Goal: Use online tool/utility: Utilize a website feature to perform a specific function

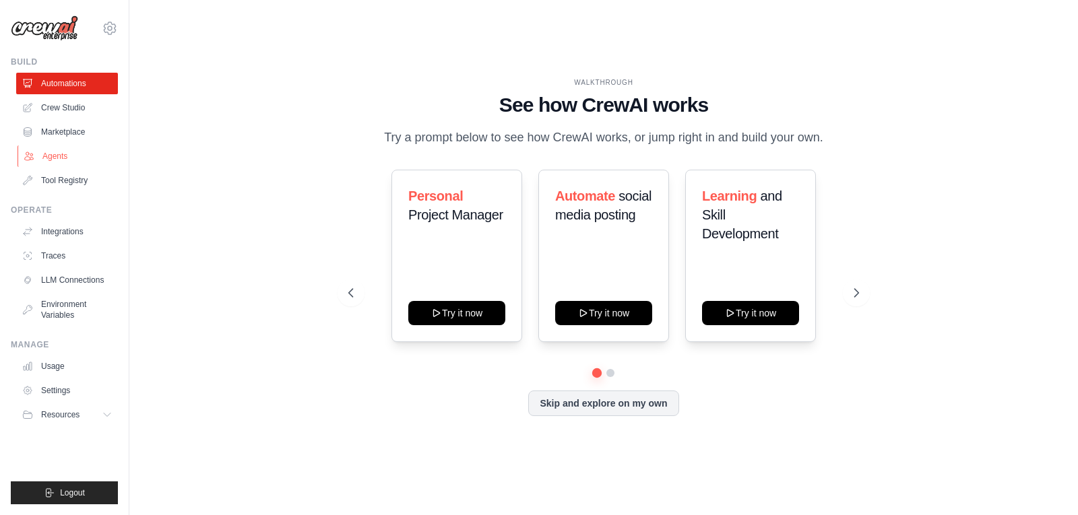
drag, startPoint x: 57, startPoint y: 104, endPoint x: 44, endPoint y: 154, distance: 51.3
click at [57, 104] on link "Crew Studio" at bounding box center [67, 108] width 102 height 22
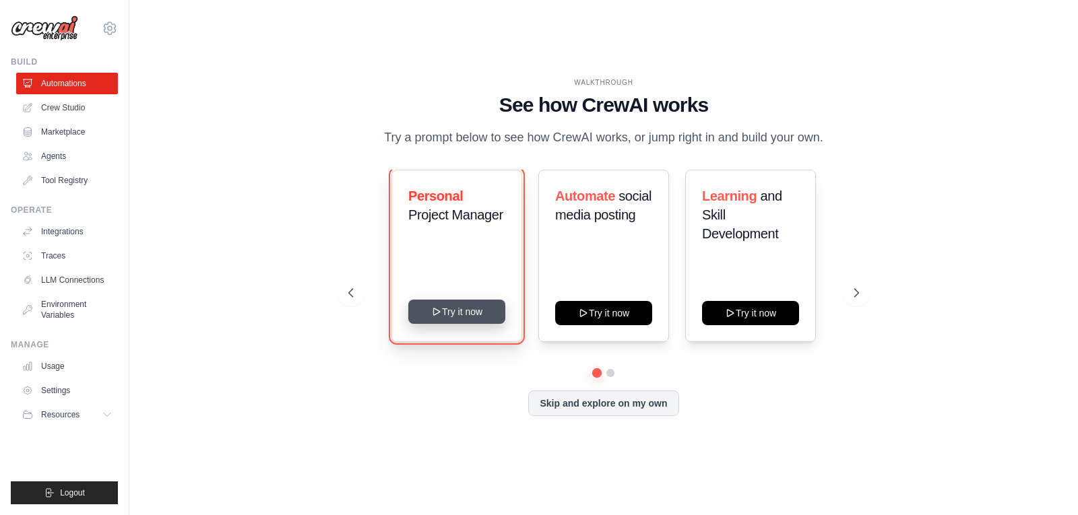
click at [476, 322] on button "Try it now" at bounding box center [456, 312] width 97 height 24
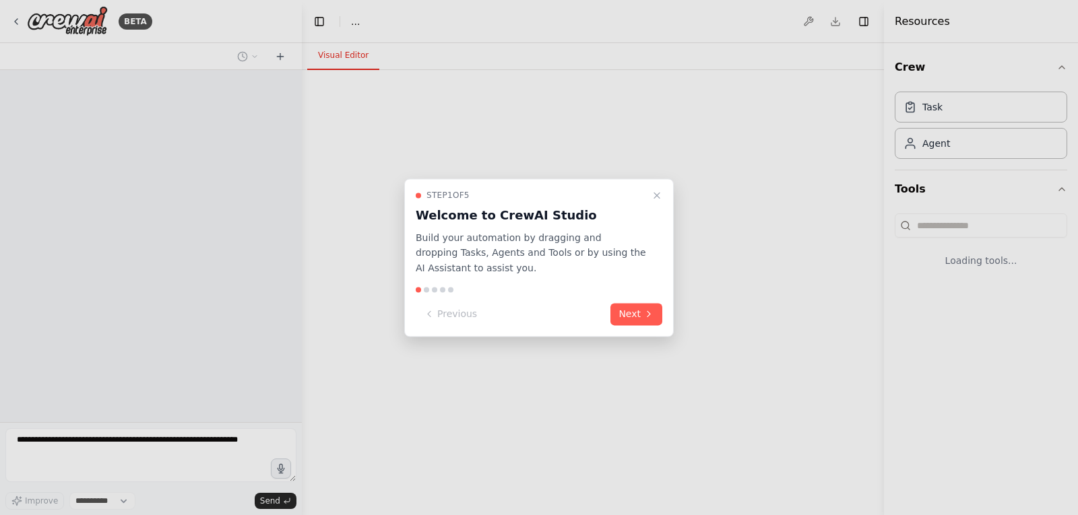
select select "****"
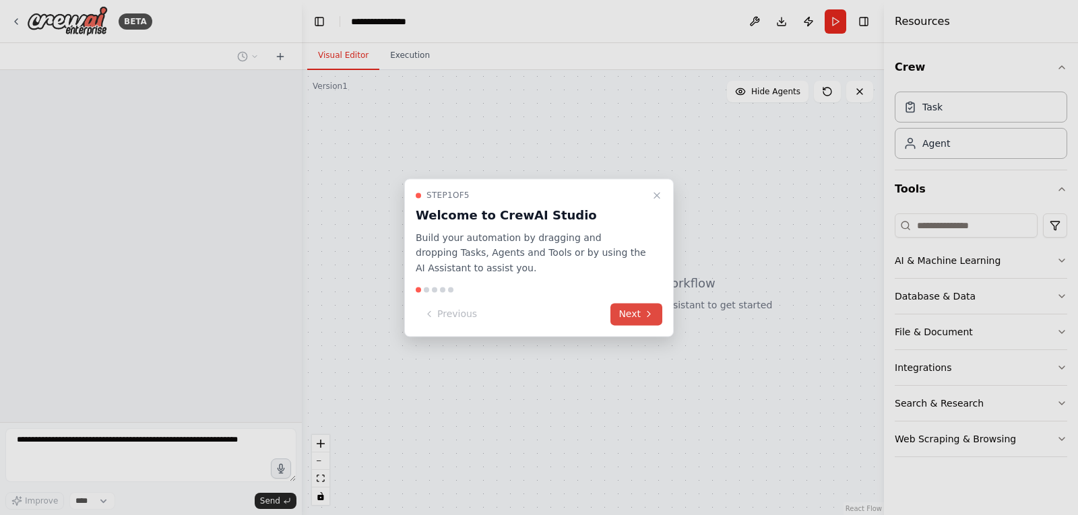
click at [655, 309] on button "Next" at bounding box center [636, 314] width 52 height 22
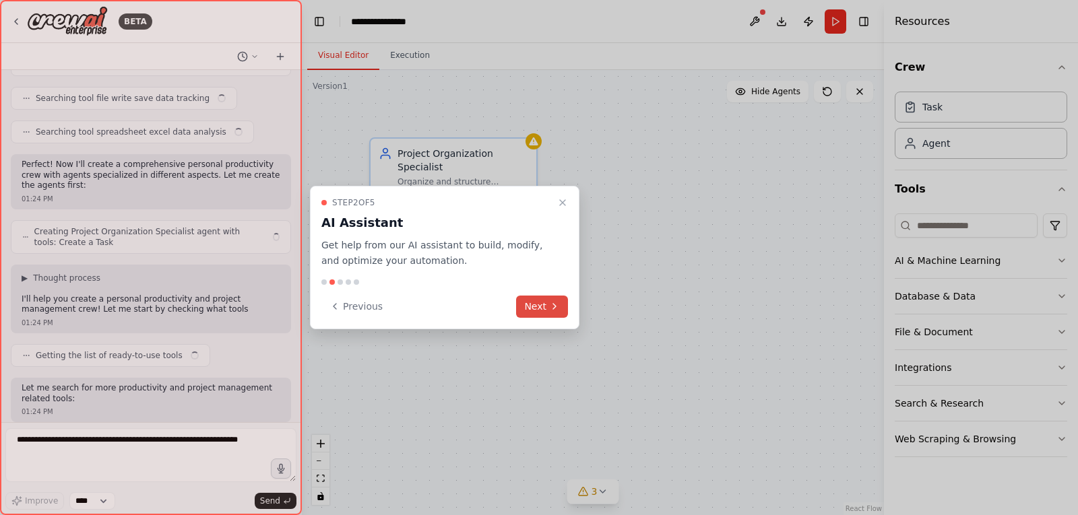
click at [551, 304] on icon at bounding box center [554, 306] width 11 height 11
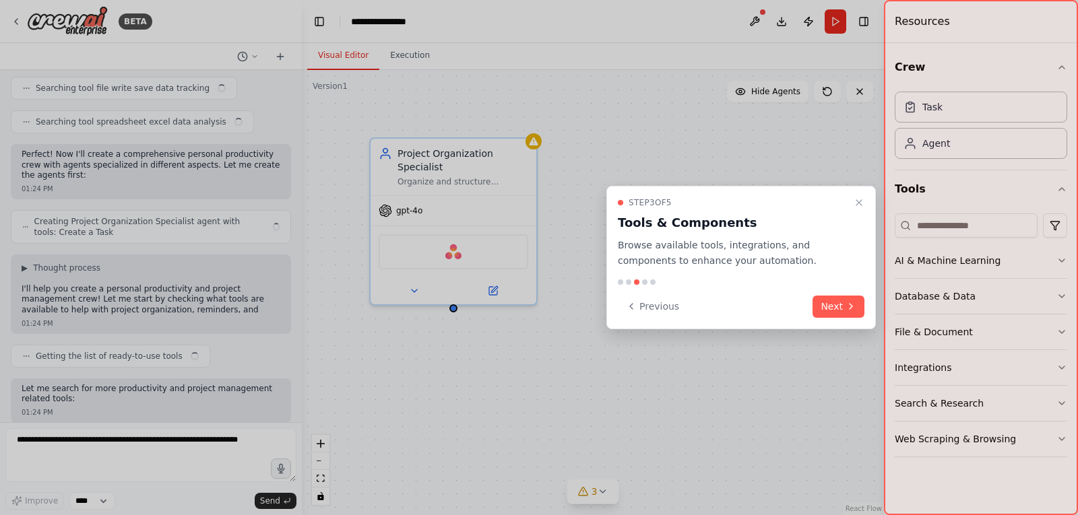
scroll to position [304, 0]
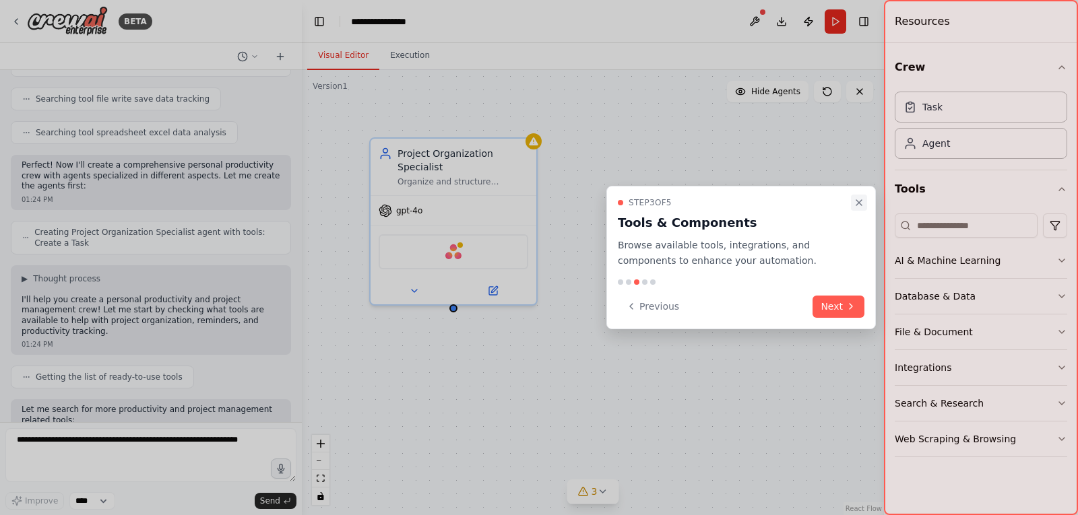
click at [858, 202] on icon "Close walkthrough" at bounding box center [859, 202] width 11 height 11
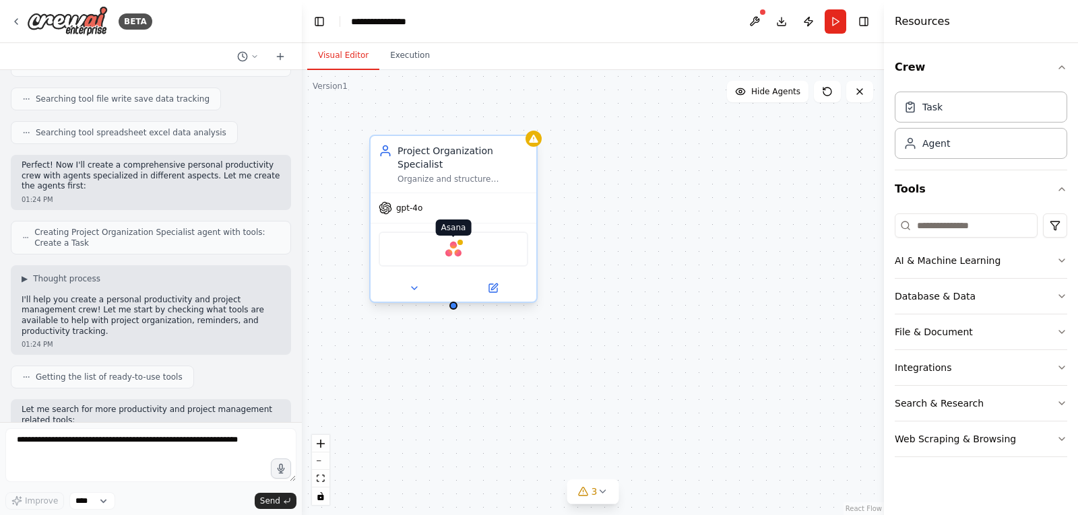
scroll to position [383, 0]
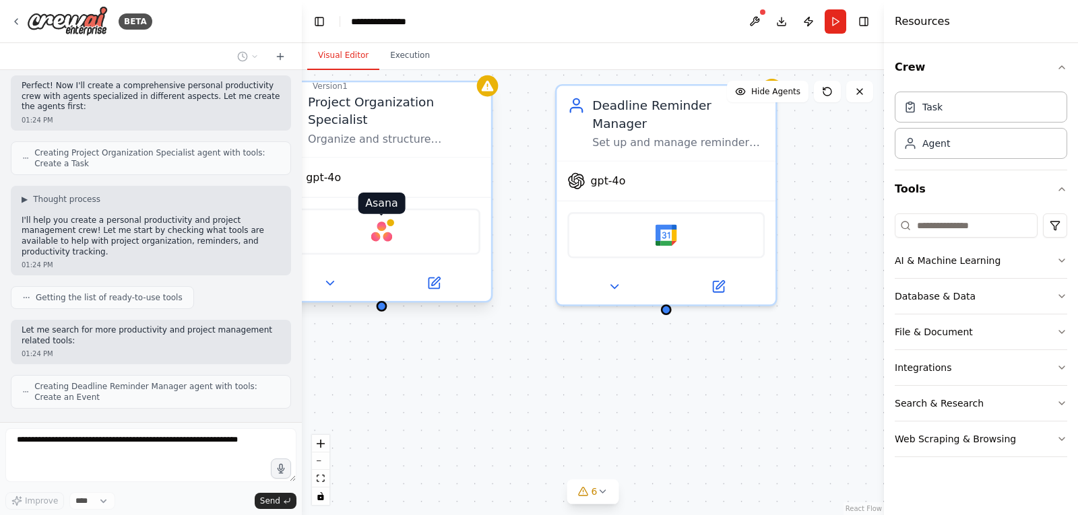
click at [383, 221] on img at bounding box center [382, 232] width 22 height 22
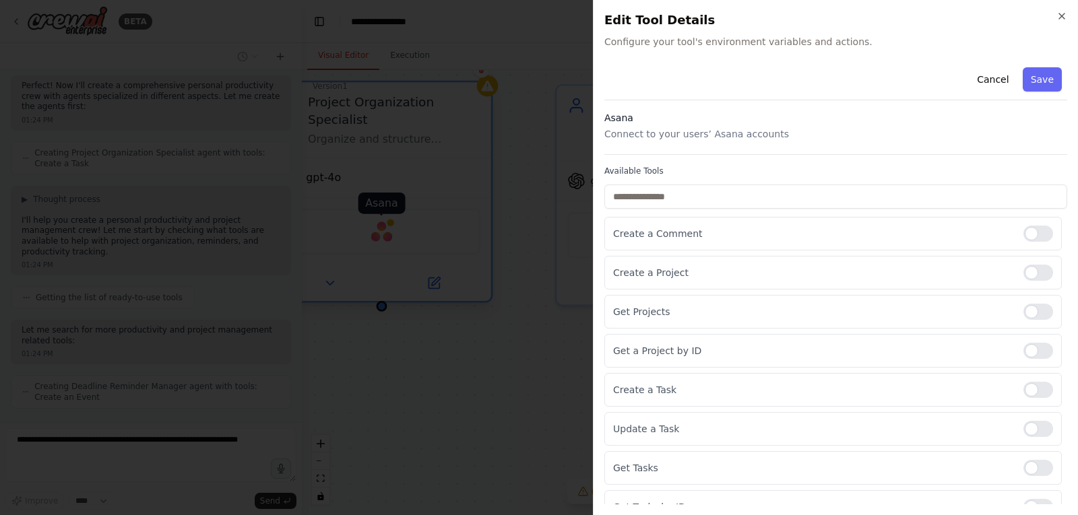
scroll to position [428, 0]
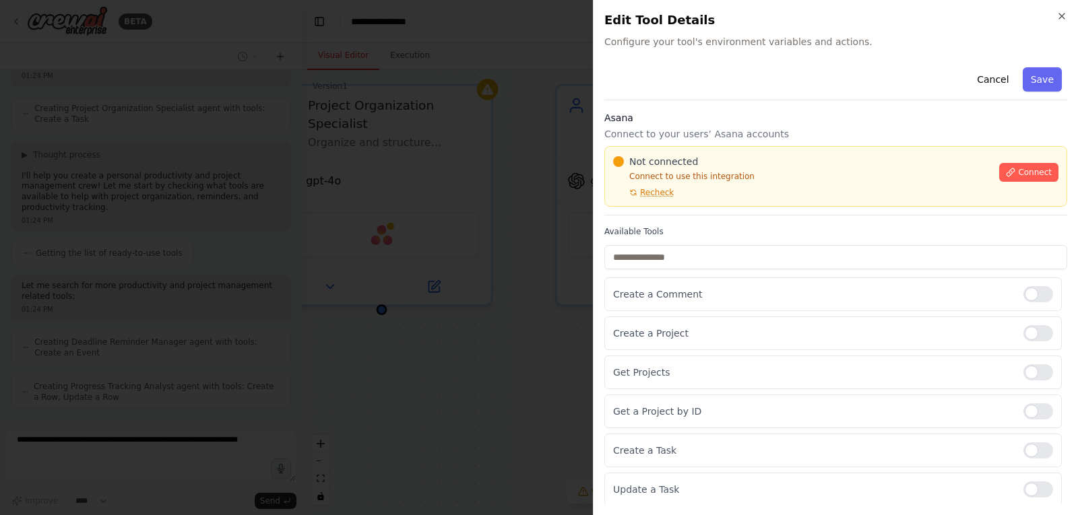
click at [557, 166] on div at bounding box center [539, 257] width 1078 height 515
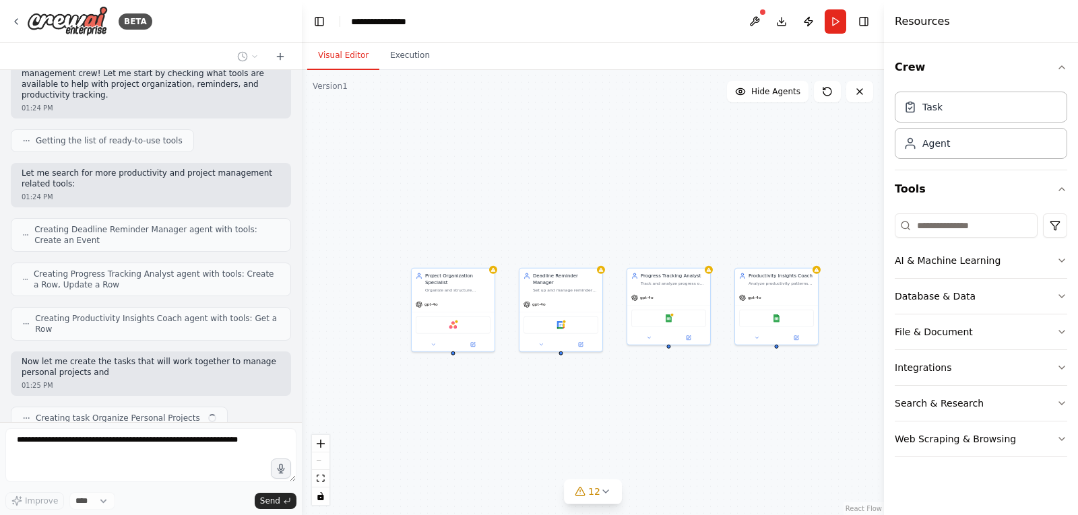
scroll to position [550, 0]
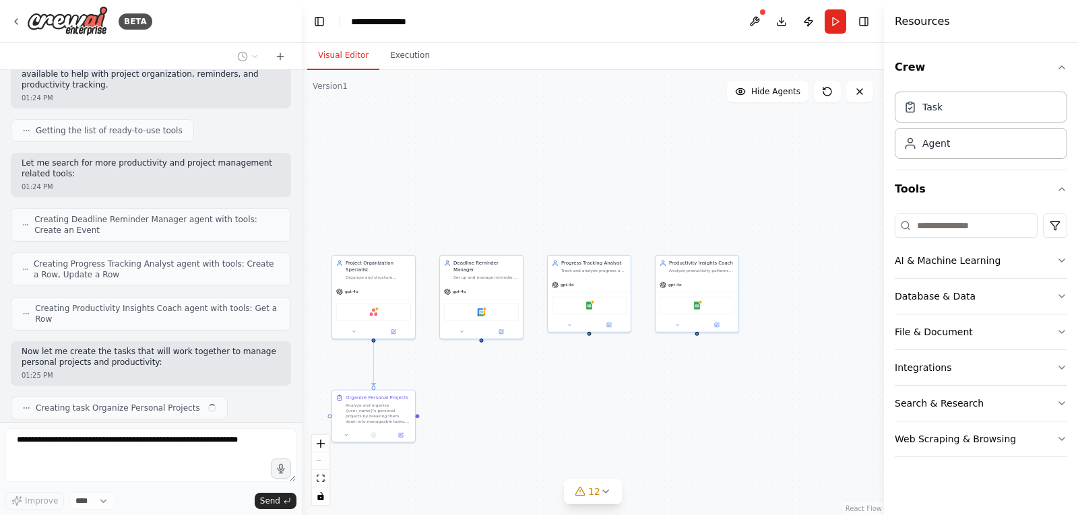
drag, startPoint x: 598, startPoint y: 431, endPoint x: 429, endPoint y: 414, distance: 169.4
click at [416, 418] on div ".deletable-edge-delete-btn { width: 20px; height: 20px; border: 0px solid #ffff…" at bounding box center [593, 292] width 582 height 445
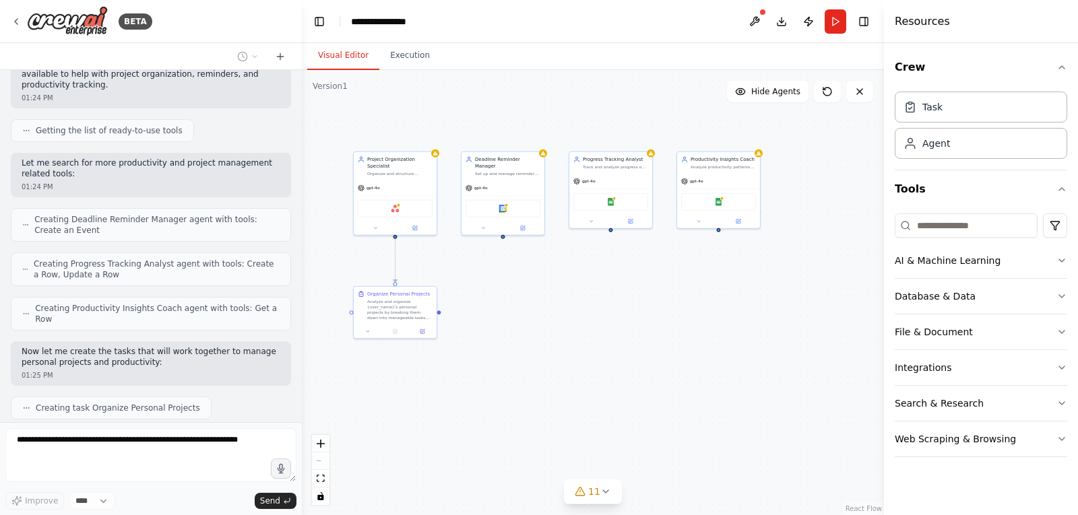
drag, startPoint x: 573, startPoint y: 358, endPoint x: 610, endPoint y: 315, distance: 56.9
click at [613, 304] on div ".deletable-edge-delete-btn { width: 20px; height: 20px; border: 0px solid #ffff…" at bounding box center [593, 292] width 582 height 445
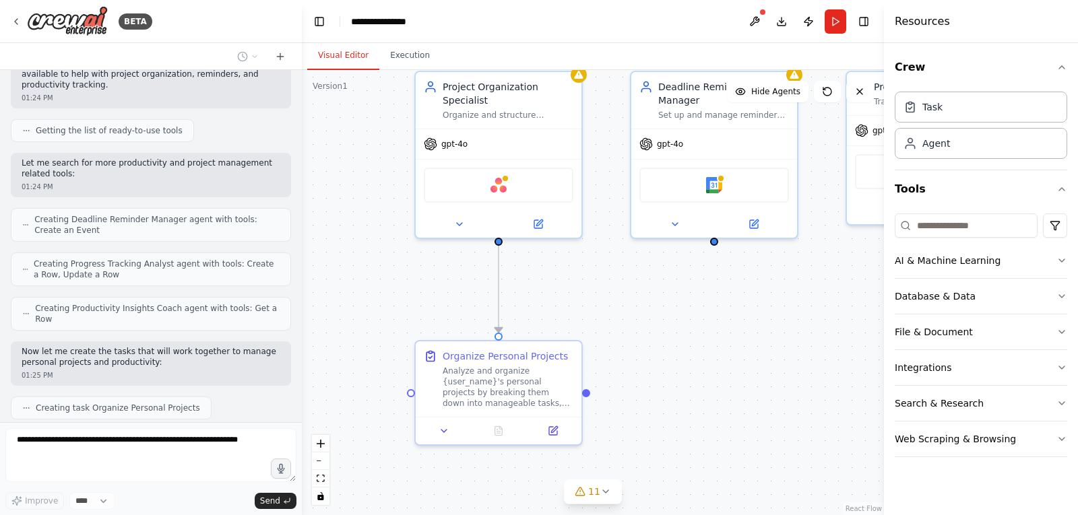
drag, startPoint x: 502, startPoint y: 302, endPoint x: 680, endPoint y: 367, distance: 189.5
click at [680, 367] on div ".deletable-edge-delete-btn { width: 20px; height: 20px; border: 0px solid #ffff…" at bounding box center [593, 292] width 582 height 445
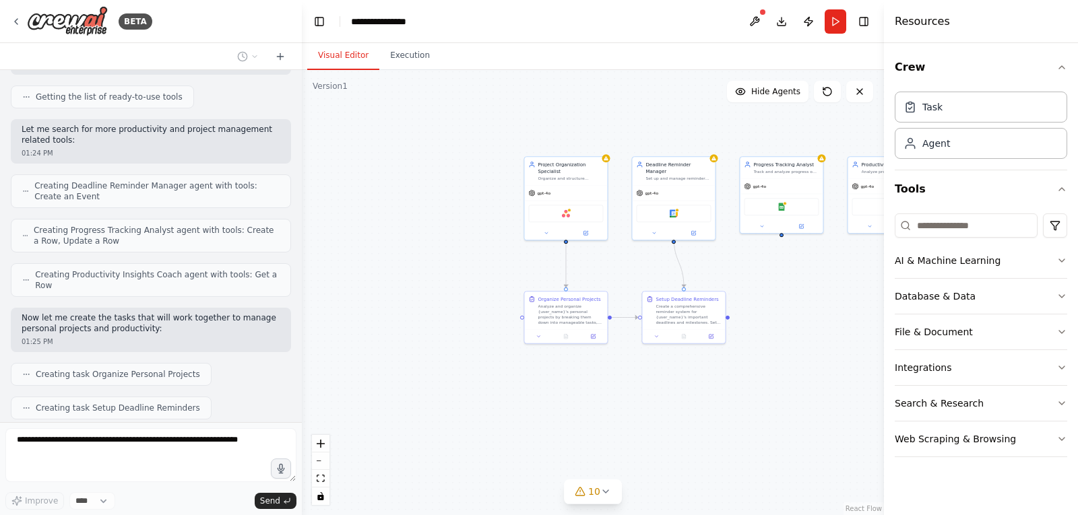
scroll to position [618, 0]
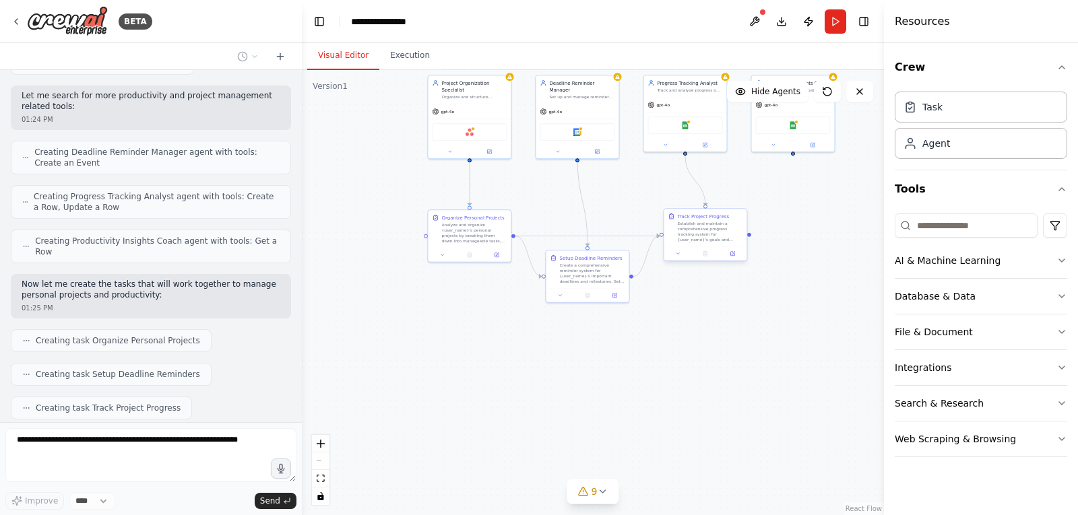
drag, startPoint x: 619, startPoint y: 317, endPoint x: 668, endPoint y: 237, distance: 93.8
click at [668, 237] on div ".deletable-edge-delete-btn { width: 20px; height: 20px; border: 0px solid #ffff…" at bounding box center [593, 292] width 582 height 445
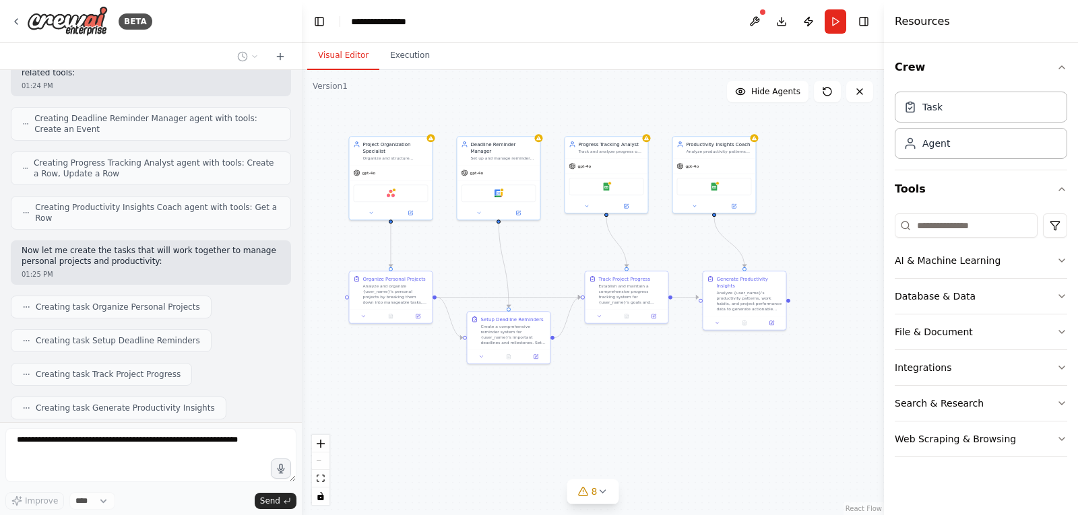
scroll to position [730, 0]
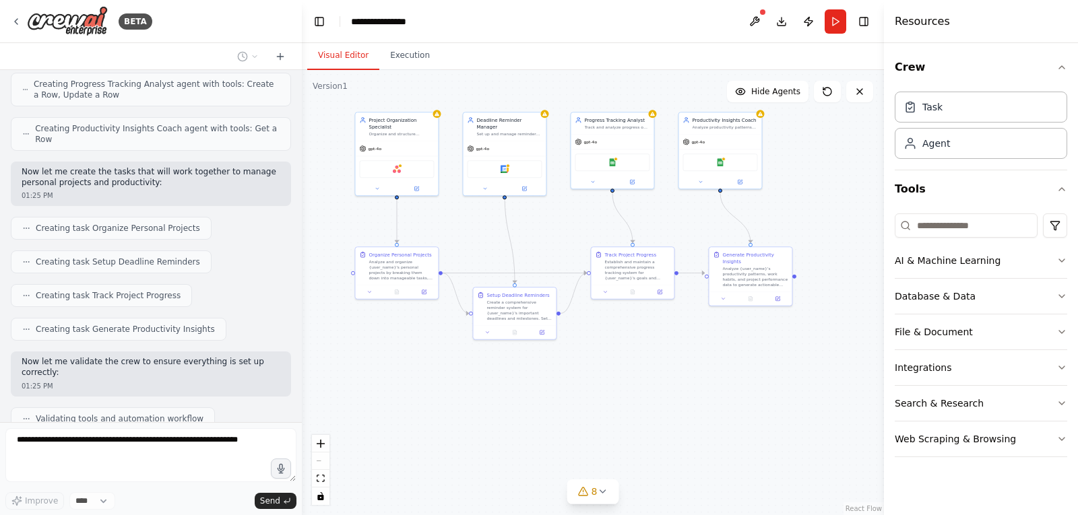
drag, startPoint x: 777, startPoint y: 294, endPoint x: 709, endPoint y: 332, distance: 77.5
click at [709, 332] on div ".deletable-edge-delete-btn { width: 20px; height: 20px; border: 0px solid #ffff…" at bounding box center [593, 292] width 582 height 445
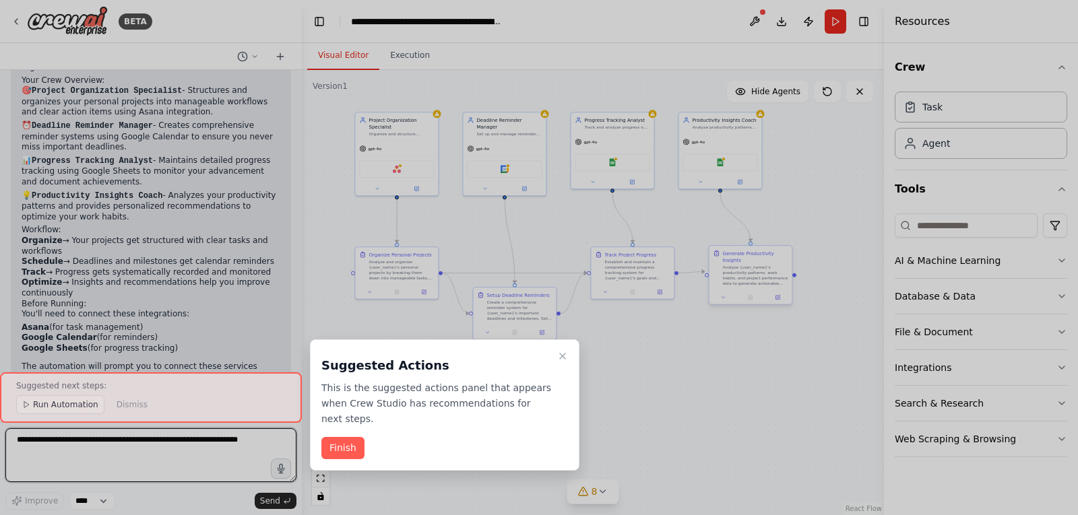
scroll to position [1247, 0]
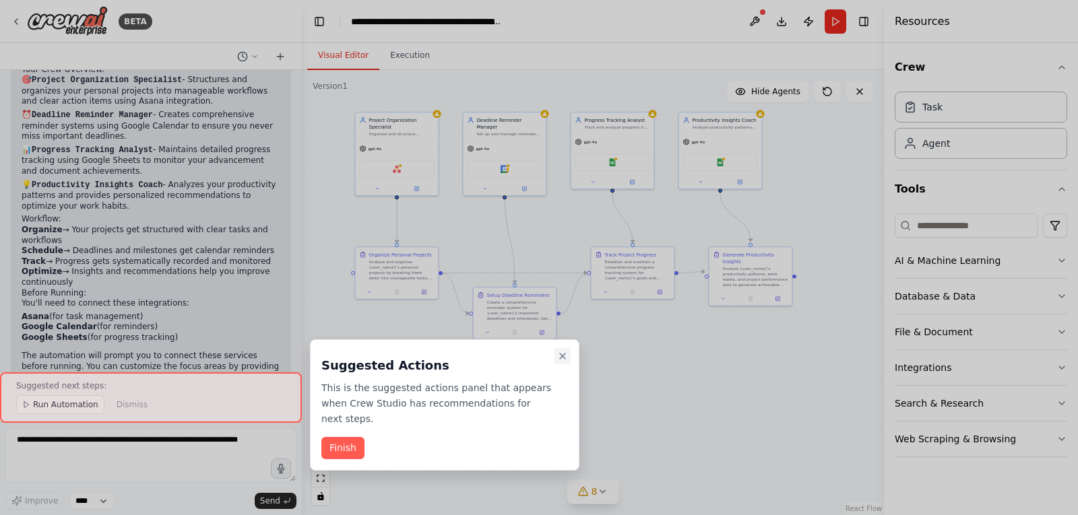
click at [564, 359] on icon "Close walkthrough" at bounding box center [562, 356] width 11 height 11
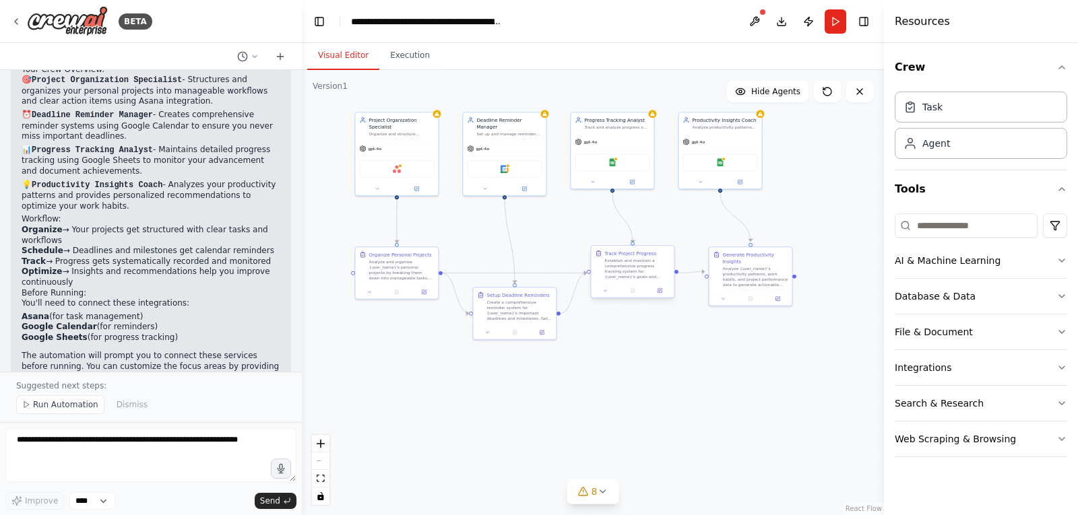
click at [641, 267] on div "Establish and maintain a comprehensive progress tracking system for {user_name}…" at bounding box center [636, 269] width 65 height 22
drag, startPoint x: 645, startPoint y: 269, endPoint x: 652, endPoint y: 372, distance: 103.3
click at [652, 372] on div "Establish and maintain a comprehensive progress tracking system for {user_name}…" at bounding box center [643, 370] width 65 height 22
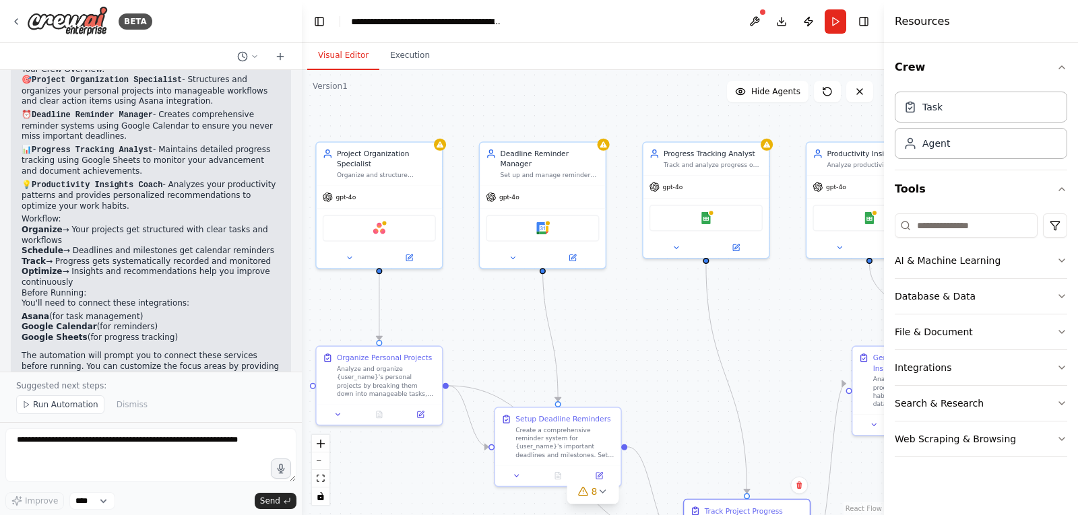
drag, startPoint x: 572, startPoint y: 270, endPoint x: 634, endPoint y: 369, distance: 117.4
click at [634, 369] on div ".deletable-edge-delete-btn { width: 20px; height: 20px; border: 0px solid #ffff…" at bounding box center [593, 292] width 582 height 445
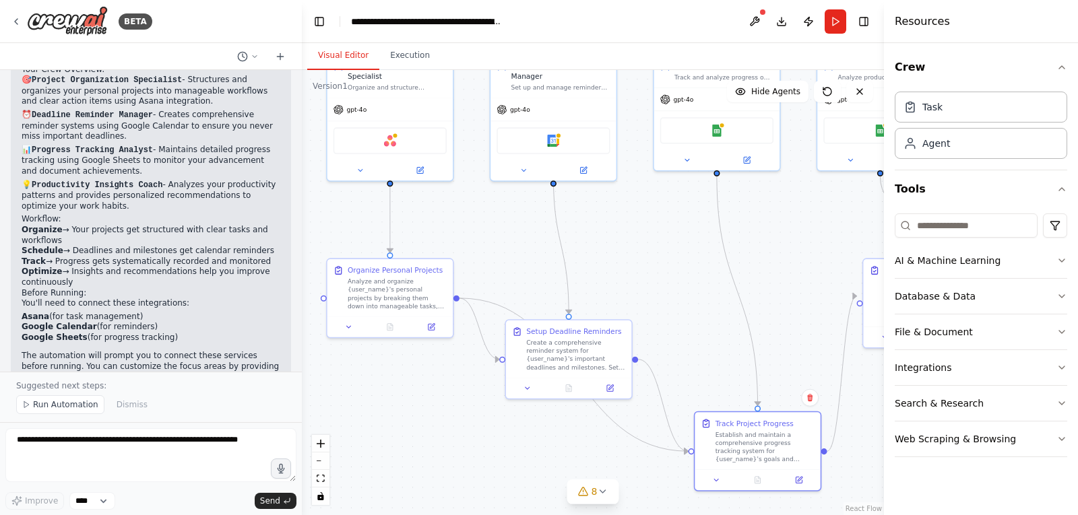
drag, startPoint x: 602, startPoint y: 330, endPoint x: 616, endPoint y: 240, distance: 91.4
click at [616, 240] on div ".deletable-edge-delete-btn { width: 20px; height: 20px; border: 0px solid #ffff…" at bounding box center [593, 292] width 582 height 445
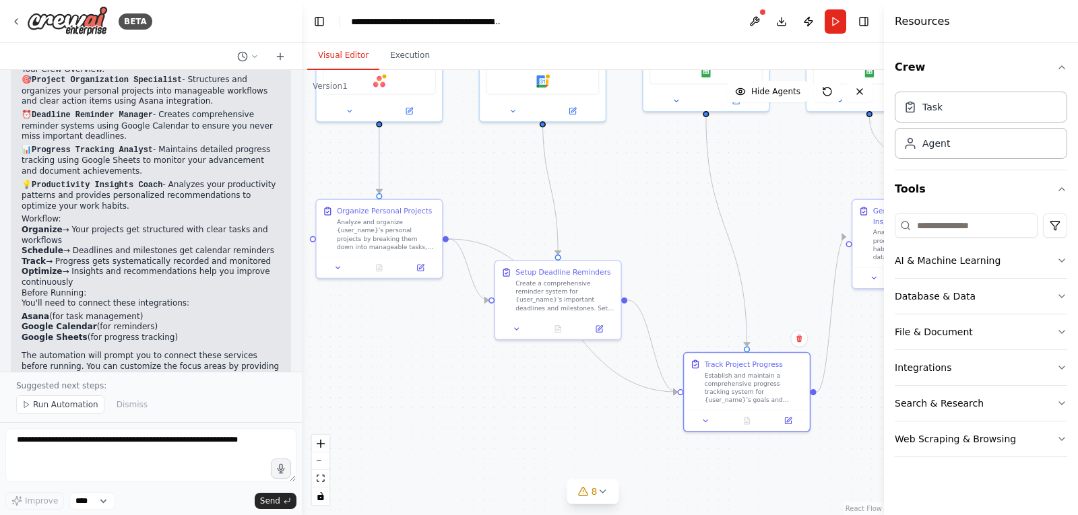
drag, startPoint x: 515, startPoint y: 244, endPoint x: 499, endPoint y: 184, distance: 62.1
click at [499, 184] on div ".deletable-edge-delete-btn { width: 20px; height: 20px; border: 0px solid #ffff…" at bounding box center [593, 292] width 582 height 445
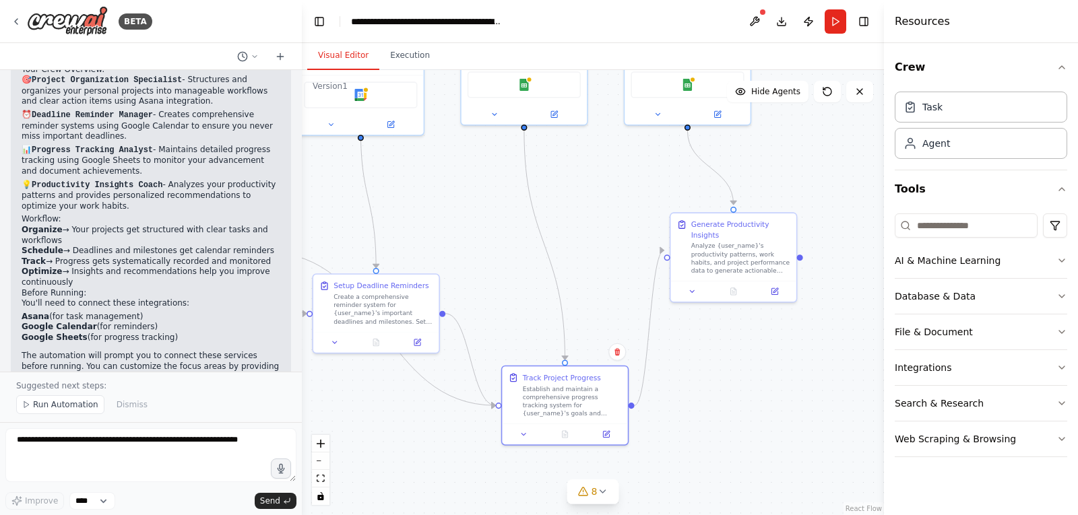
drag, startPoint x: 625, startPoint y: 235, endPoint x: 443, endPoint y: 251, distance: 182.0
click at [443, 251] on div ".deletable-edge-delete-btn { width: 20px; height: 20px; border: 0px solid #ffff…" at bounding box center [593, 292] width 582 height 445
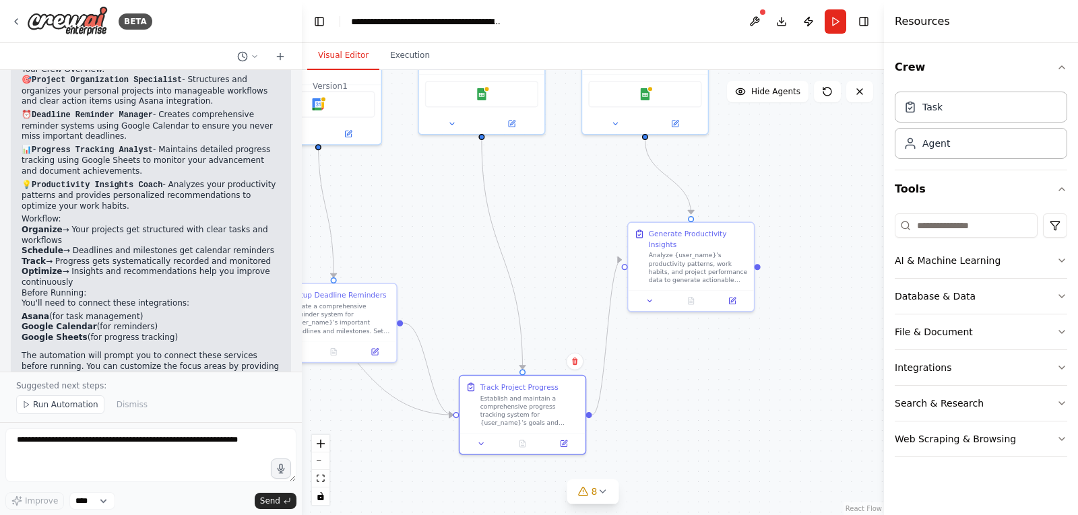
drag, startPoint x: 599, startPoint y: 234, endPoint x: 522, endPoint y: 253, distance: 79.1
click at [522, 253] on div ".deletable-edge-delete-btn { width: 20px; height: 20px; border: 0px solid #ffff…" at bounding box center [593, 292] width 582 height 445
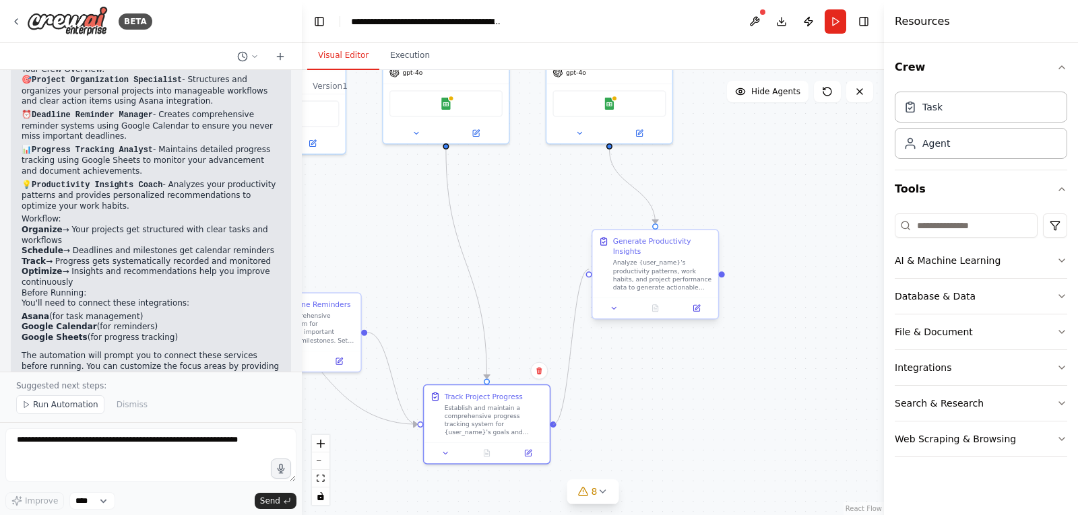
drag, startPoint x: 576, startPoint y: 272, endPoint x: 591, endPoint y: 277, distance: 15.8
click at [445, 277] on div ".deletable-edge-delete-btn { width: 20px; height: 20px; border: 0px solid #ffff…" at bounding box center [224, 145] width 441 height 338
click at [666, 338] on div ".deletable-edge-delete-btn { width: 20px; height: 20px; border: 0px solid #ffff…" at bounding box center [593, 292] width 582 height 445
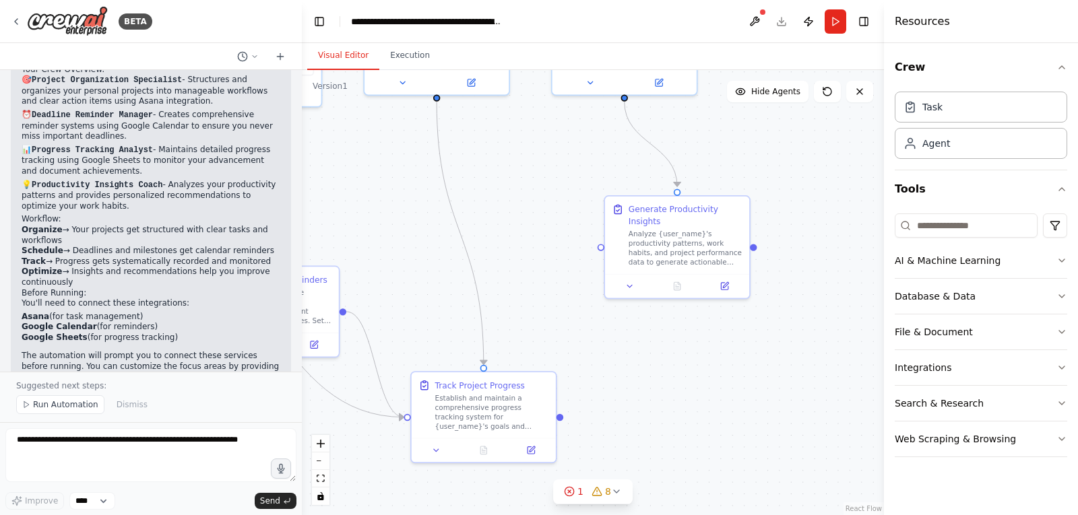
drag, startPoint x: 548, startPoint y: 437, endPoint x: 559, endPoint y: 422, distance: 18.3
click at [559, 422] on div ".deletable-edge-delete-btn { width: 20px; height: 20px; border: 0px solid #ffff…" at bounding box center [593, 292] width 582 height 445
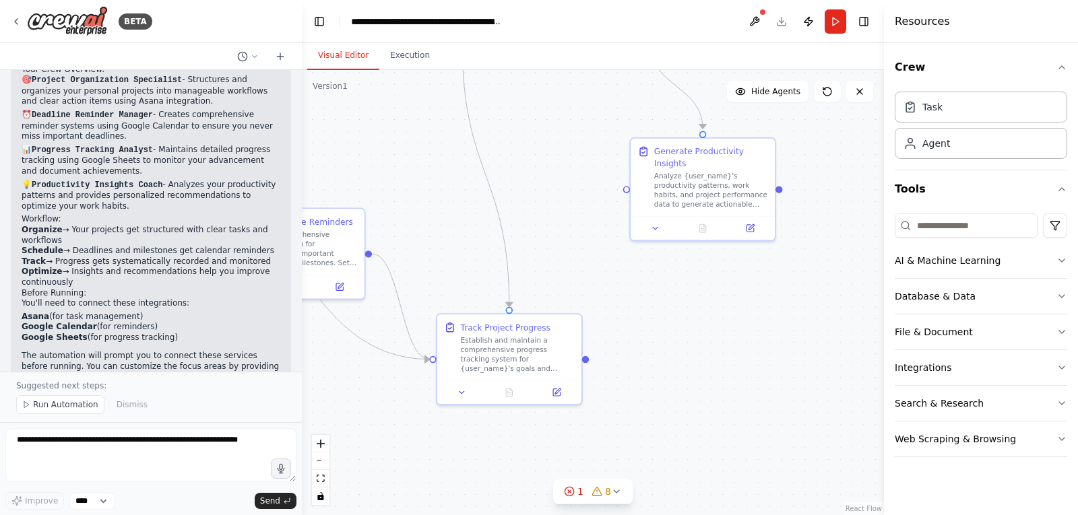
drag, startPoint x: 561, startPoint y: 417, endPoint x: 587, endPoint y: 360, distance: 62.1
click at [587, 360] on div ".deletable-edge-delete-btn { width: 20px; height: 20px; border: 0px solid #ffff…" at bounding box center [593, 292] width 582 height 445
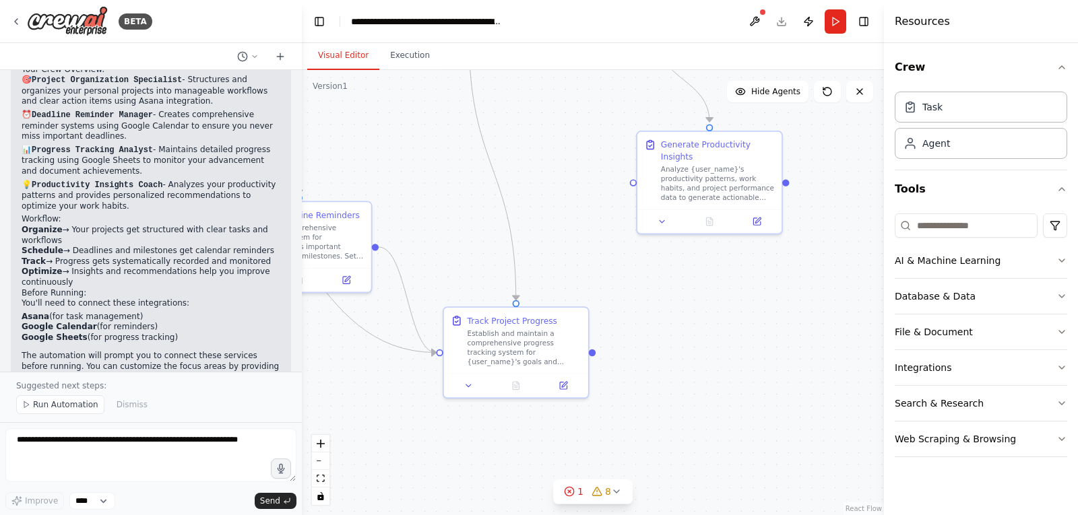
drag, startPoint x: 590, startPoint y: 360, endPoint x: 597, endPoint y: 353, distance: 9.5
click at [597, 353] on div ".deletable-edge-delete-btn { width: 20px; height: 20px; border: 0px solid #ffff…" at bounding box center [593, 292] width 582 height 445
click at [534, 356] on div "Establish and maintain a comprehensive progress tracking system for {user_name}…" at bounding box center [525, 346] width 114 height 38
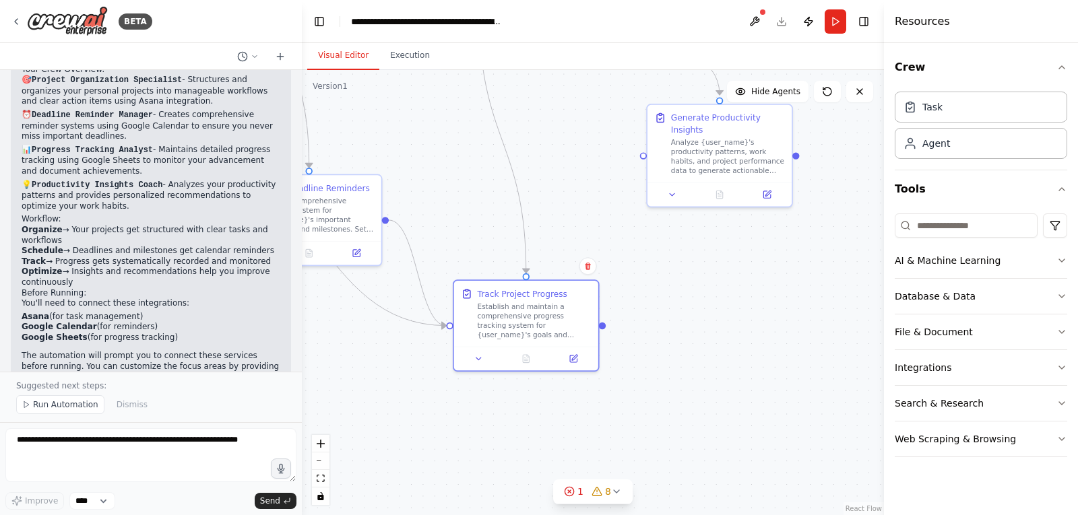
drag, startPoint x: 598, startPoint y: 352, endPoint x: 608, endPoint y: 325, distance: 28.8
click at [608, 325] on div ".deletable-edge-delete-btn { width: 20px; height: 20px; border: 0px solid #ffff…" at bounding box center [593, 292] width 582 height 445
click at [601, 331] on div ".deletable-edge-delete-btn { width: 20px; height: 20px; border: 0px solid #ffff…" at bounding box center [593, 292] width 582 height 445
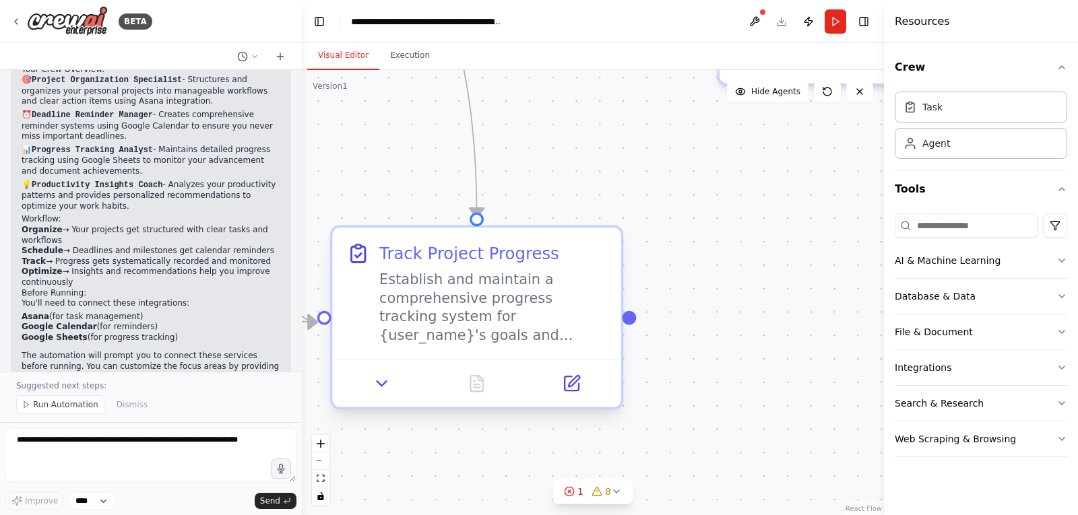
drag, startPoint x: 606, startPoint y: 324, endPoint x: 632, endPoint y: 325, distance: 25.6
click at [632, 325] on div ".deletable-edge-delete-btn { width: 20px; height: 20px; border: 0px solid #ffff…" at bounding box center [593, 292] width 582 height 445
